Goal: Check status: Check status

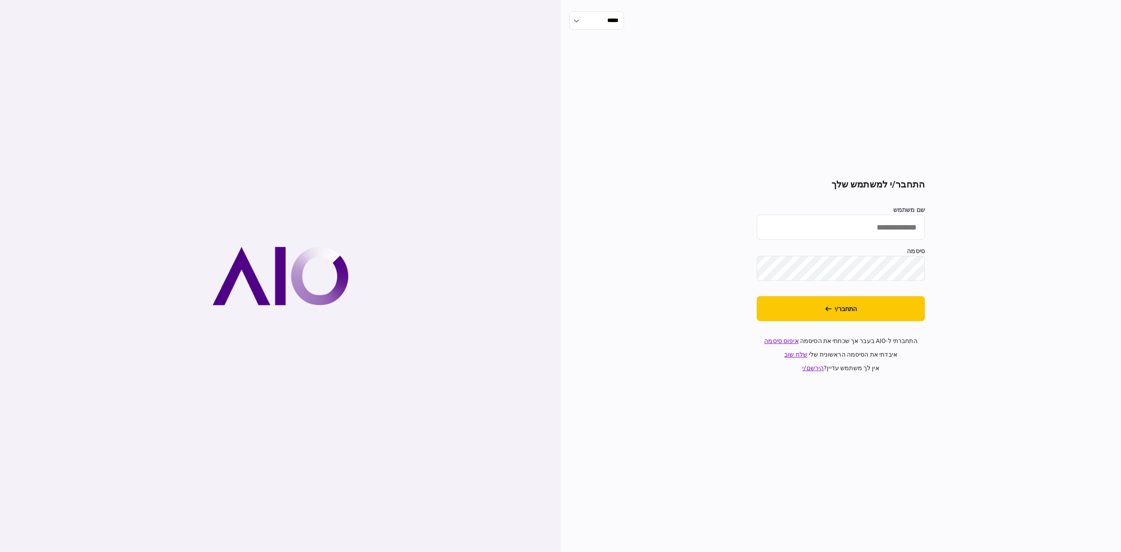
type input "**********"
click at [881, 300] on button "התחבר/י" at bounding box center [841, 308] width 168 height 25
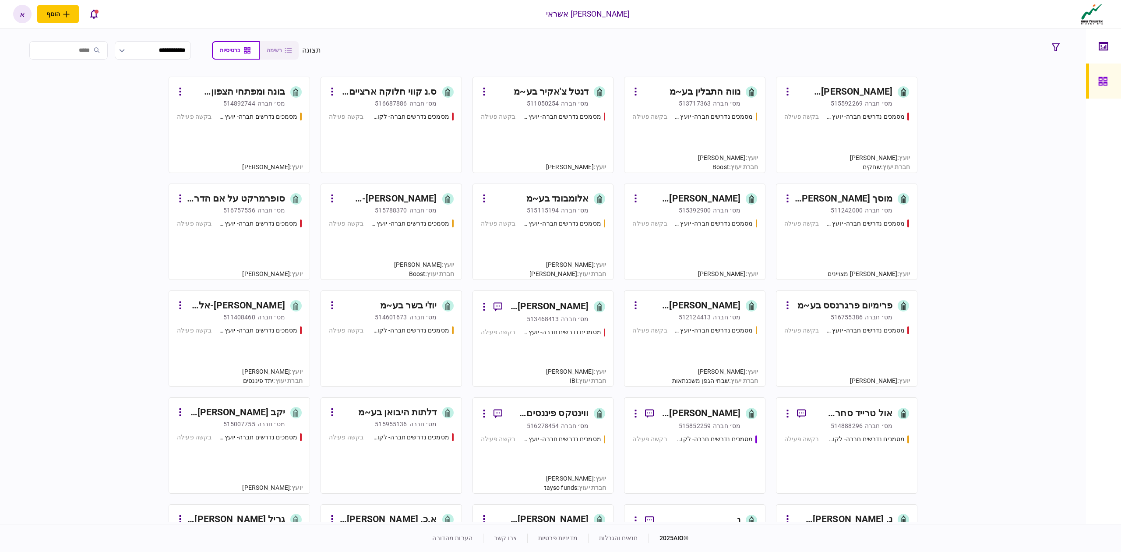
click at [406, 135] on div "מסמכים נדרשים חברה- לקוח קצה - ישיר בקשה פעילה" at bounding box center [391, 138] width 125 height 53
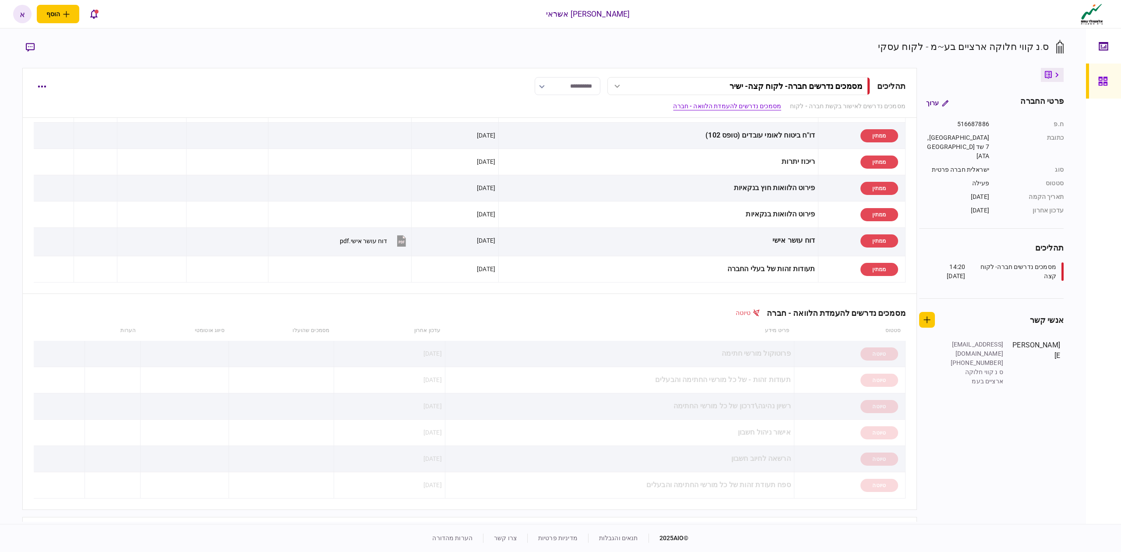
scroll to position [193, 0]
